Goal: Transaction & Acquisition: Book appointment/travel/reservation

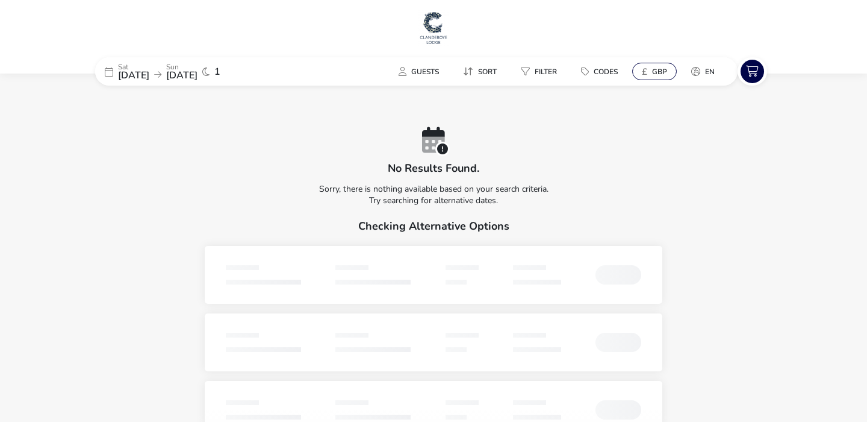
click at [664, 67] on span "GBP" at bounding box center [659, 72] width 15 height 10
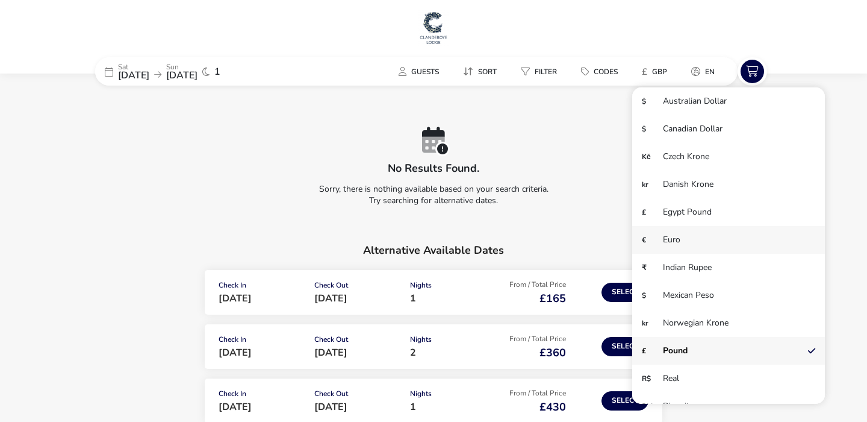
click at [658, 247] on li "€ Euro" at bounding box center [728, 240] width 193 height 28
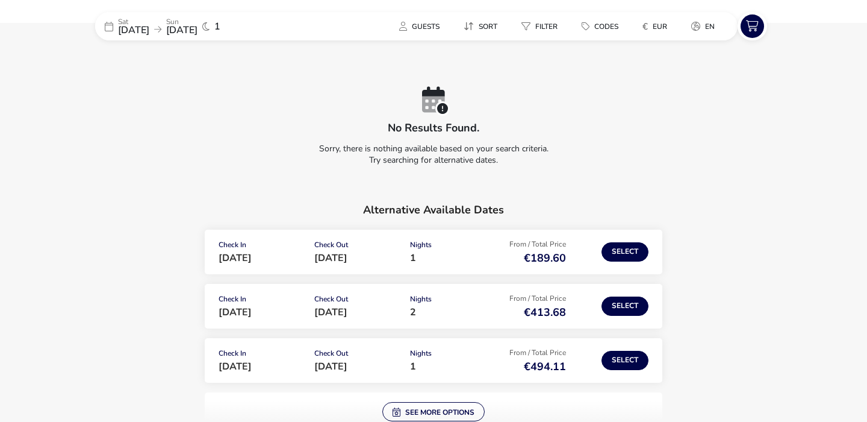
scroll to position [53, 0]
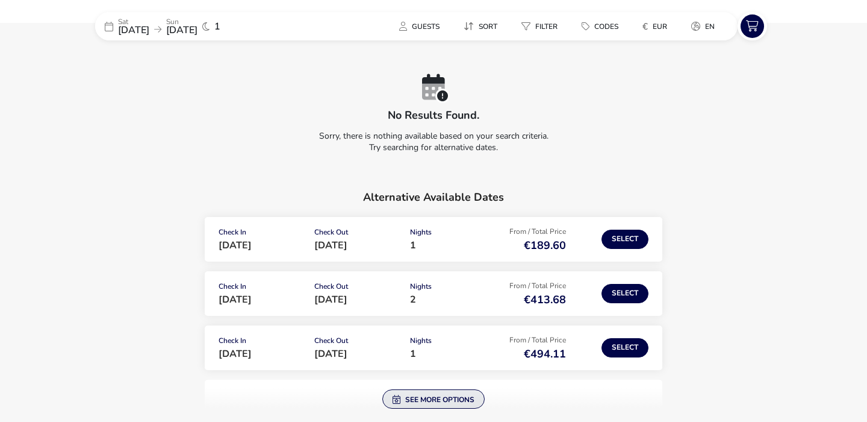
click at [431, 395] on button "See more options" at bounding box center [433, 398] width 102 height 19
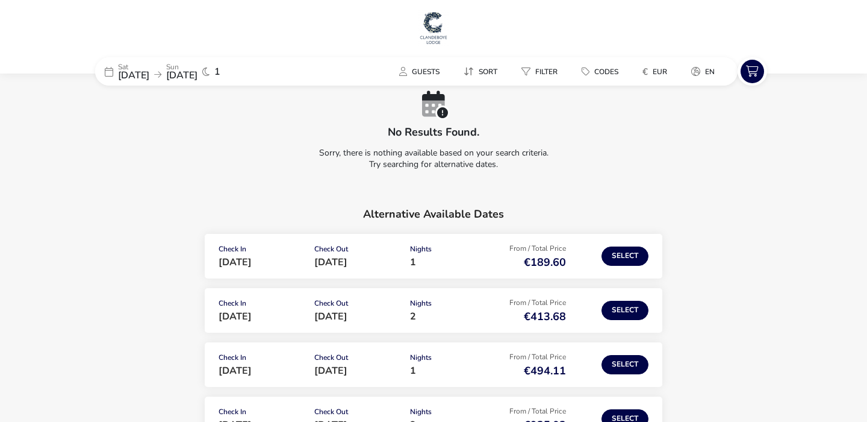
scroll to position [7, 0]
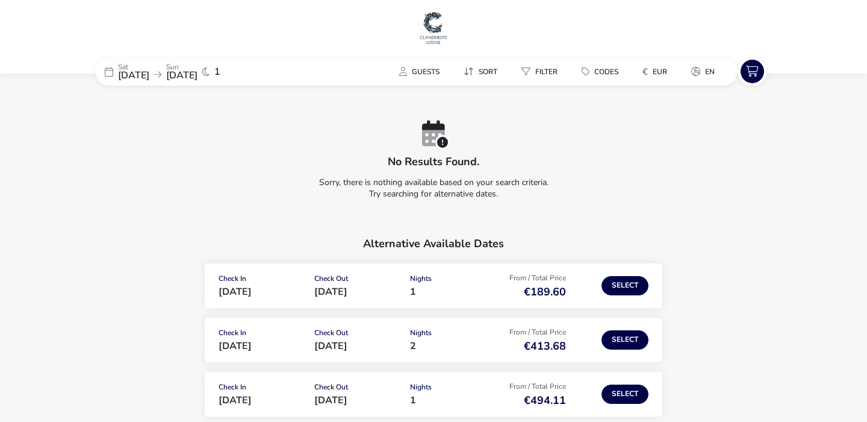
click at [132, 69] on span "[DATE]" at bounding box center [133, 75] width 31 height 13
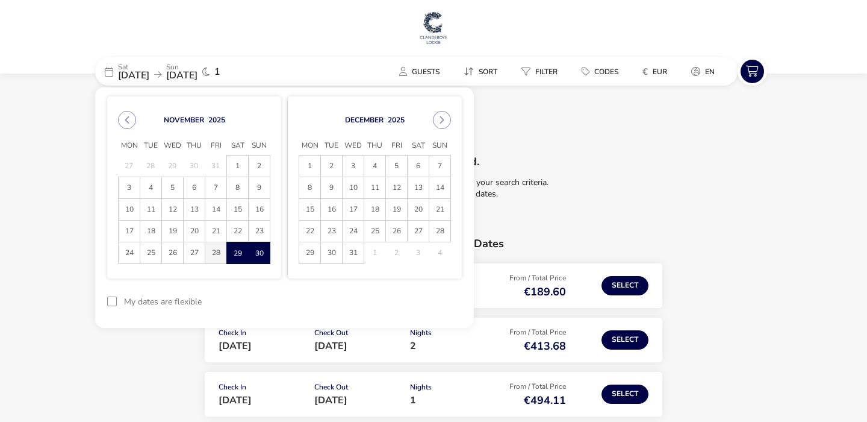
click at [219, 248] on span "28" at bounding box center [215, 252] width 21 height 21
click at [235, 248] on span "29" at bounding box center [237, 252] width 21 height 21
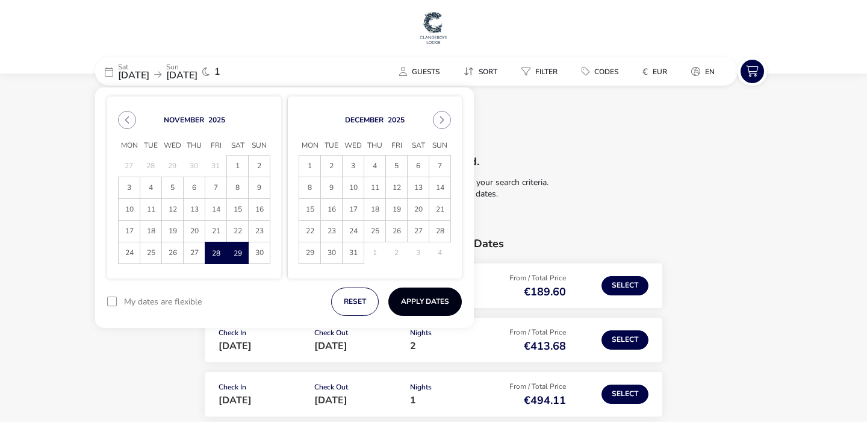
click at [418, 294] on button "Apply Dates" at bounding box center [424, 301] width 73 height 28
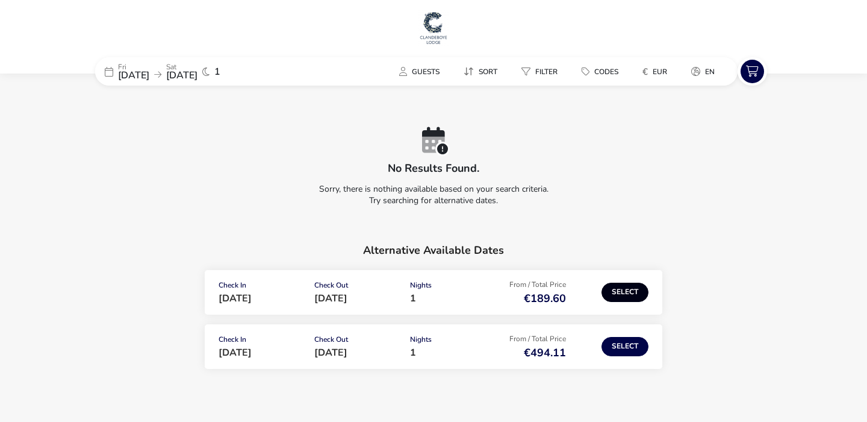
click at [629, 294] on button "Select" at bounding box center [625, 291] width 47 height 19
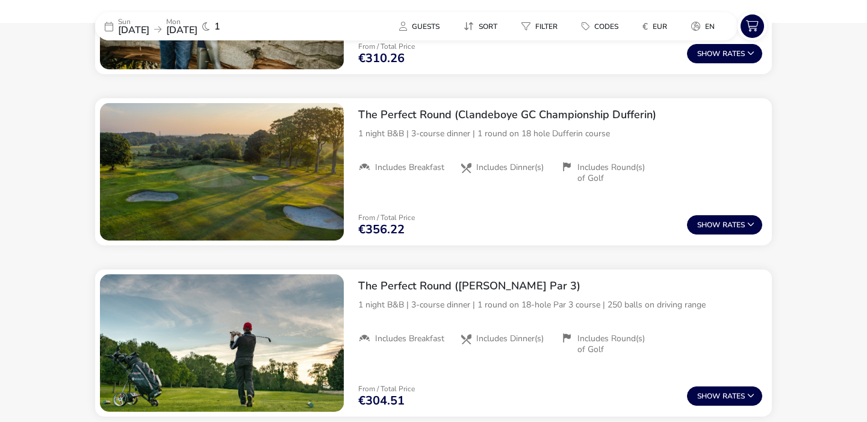
scroll to position [1380, 0]
